Goal: Information Seeking & Learning: Learn about a topic

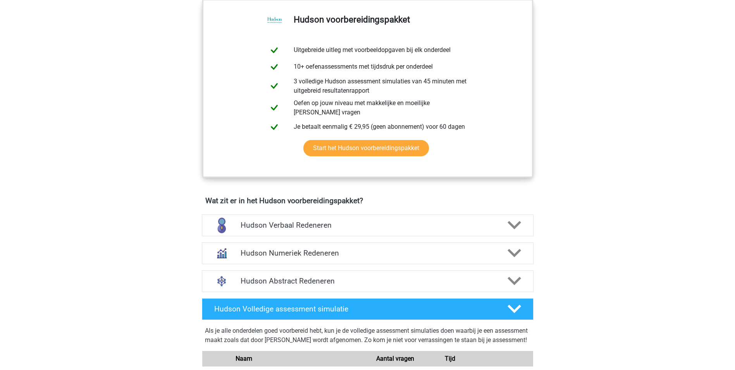
scroll to position [388, 0]
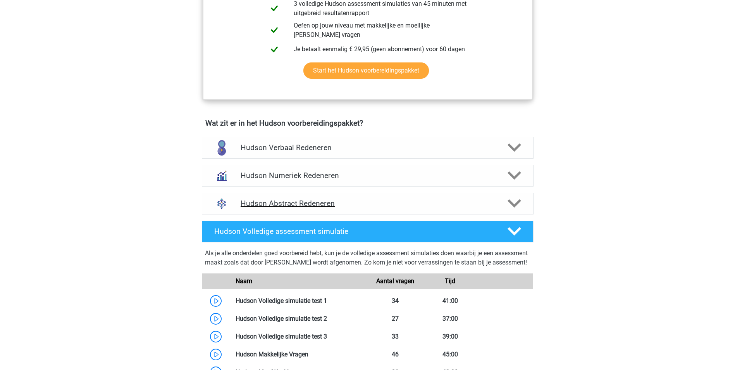
click at [341, 206] on h4 "Hudson Abstract Redeneren" at bounding box center [368, 203] width 254 height 9
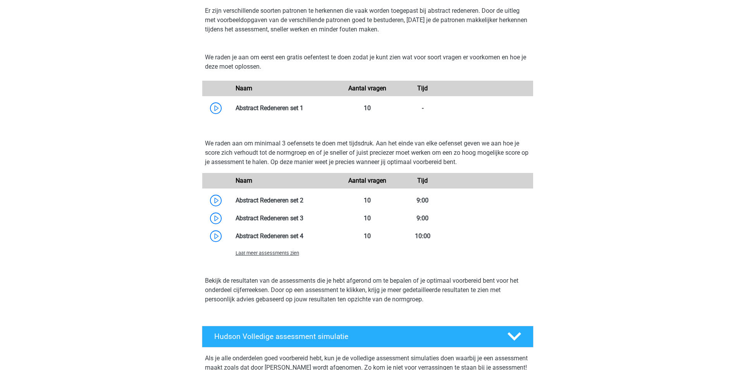
scroll to position [620, 0]
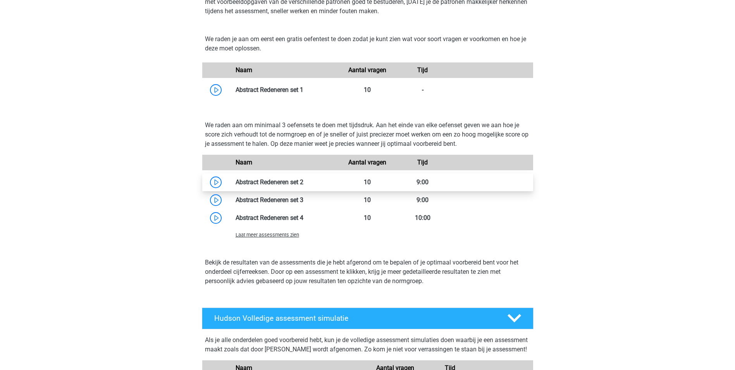
click at [304, 178] on link at bounding box center [304, 181] width 0 height 7
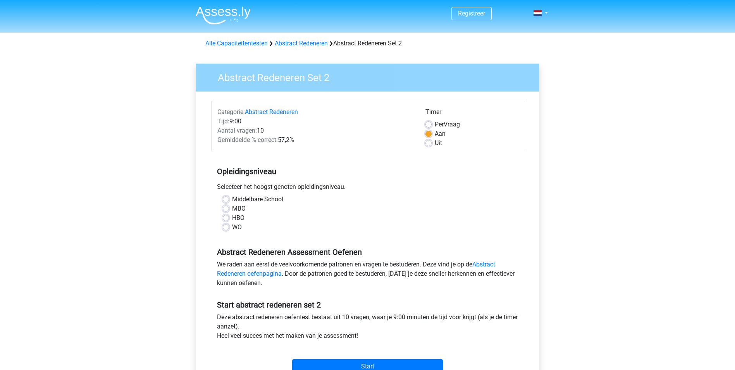
click at [232, 202] on label "Middelbare School" at bounding box center [257, 199] width 51 height 9
click at [224, 202] on input "Middelbare School" at bounding box center [226, 199] width 6 height 8
radio input "true"
click at [388, 360] on input "Start" at bounding box center [367, 366] width 151 height 15
